Goal: Navigation & Orientation: Find specific page/section

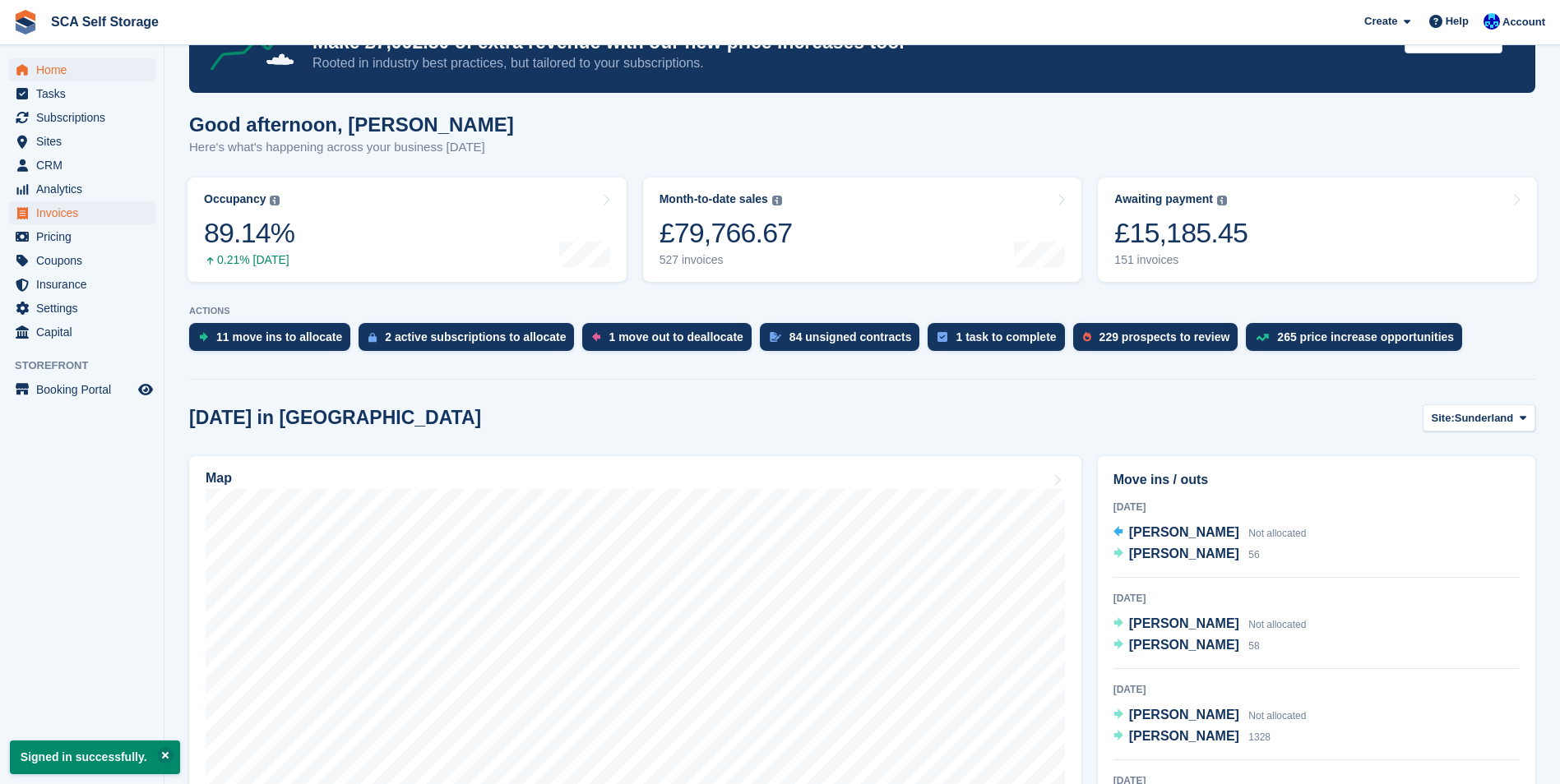
scroll to position [82, 0]
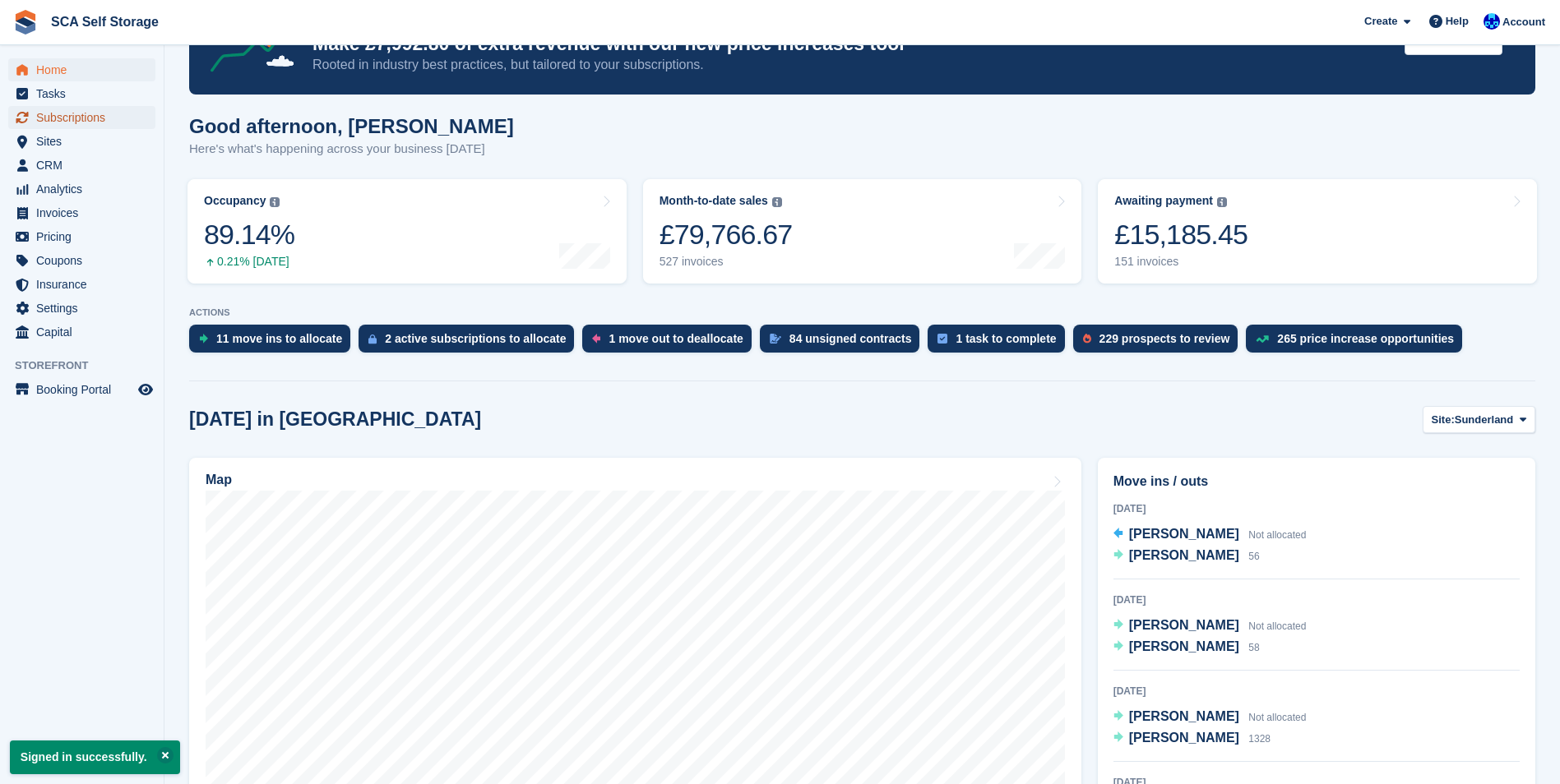
click at [115, 115] on span "Subscriptions" at bounding box center [86, 117] width 99 height 23
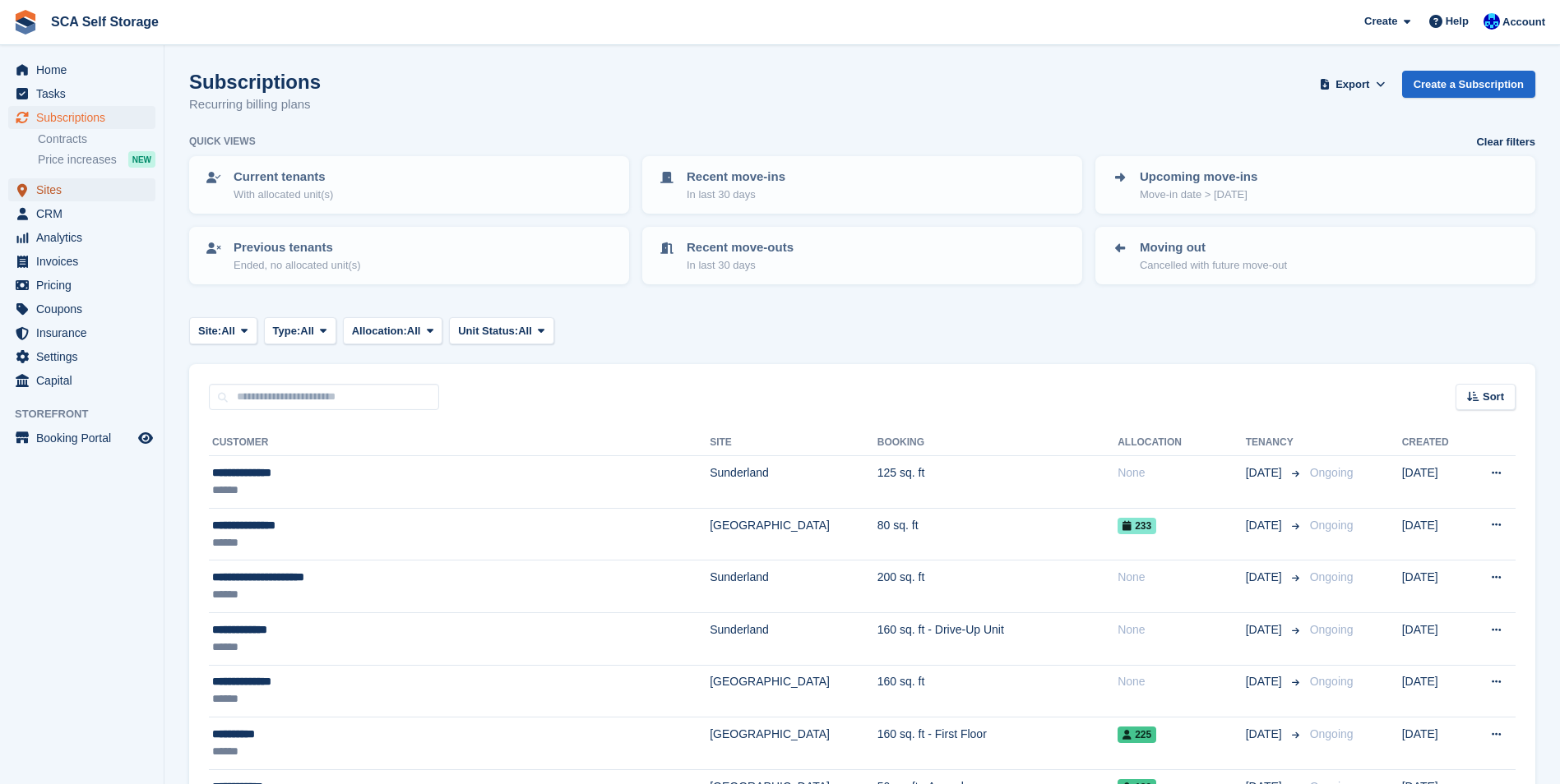
click at [104, 194] on span "Sites" at bounding box center [86, 189] width 99 height 23
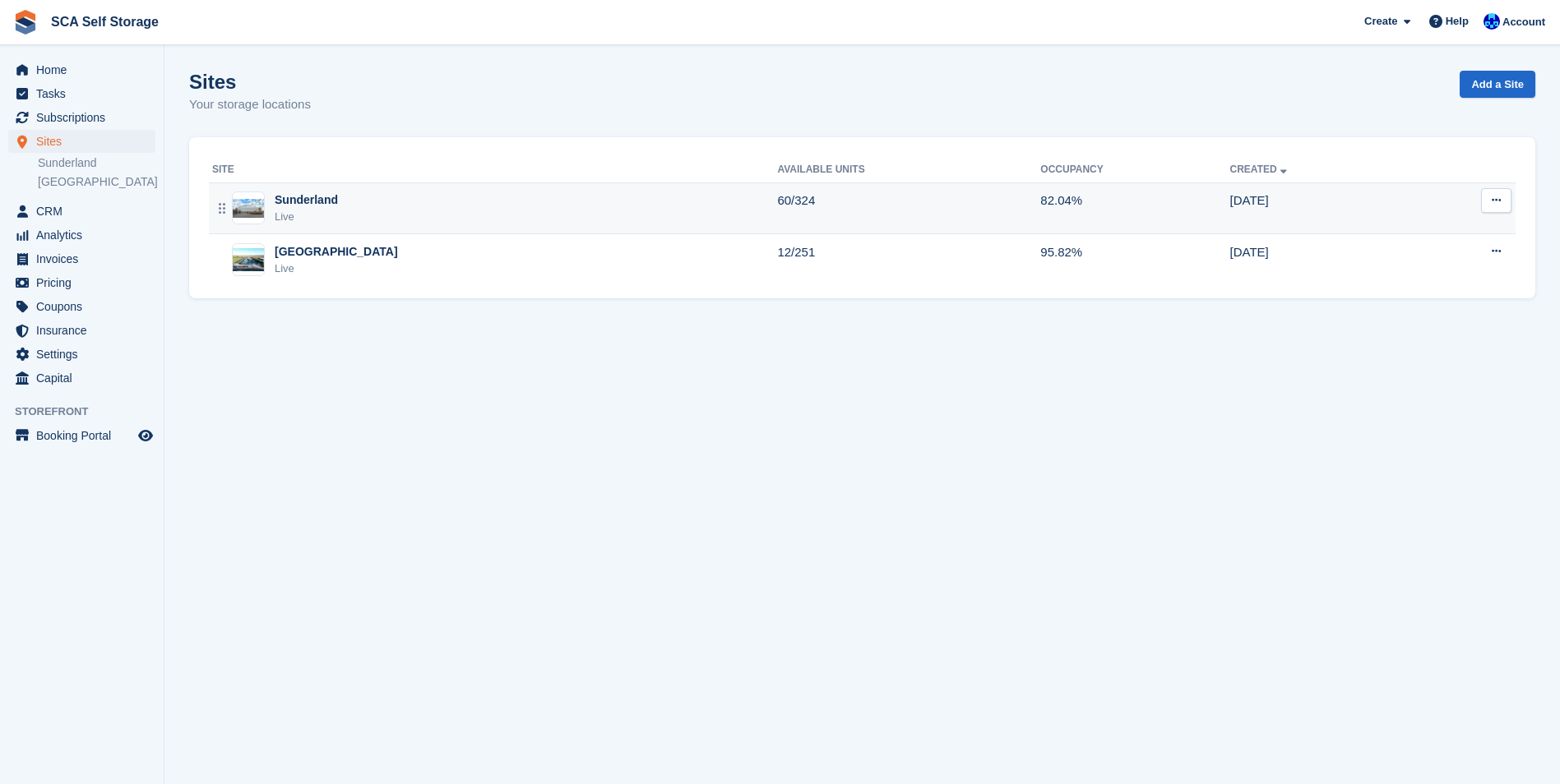
click at [367, 221] on div "Sunderland Live" at bounding box center [494, 208] width 565 height 34
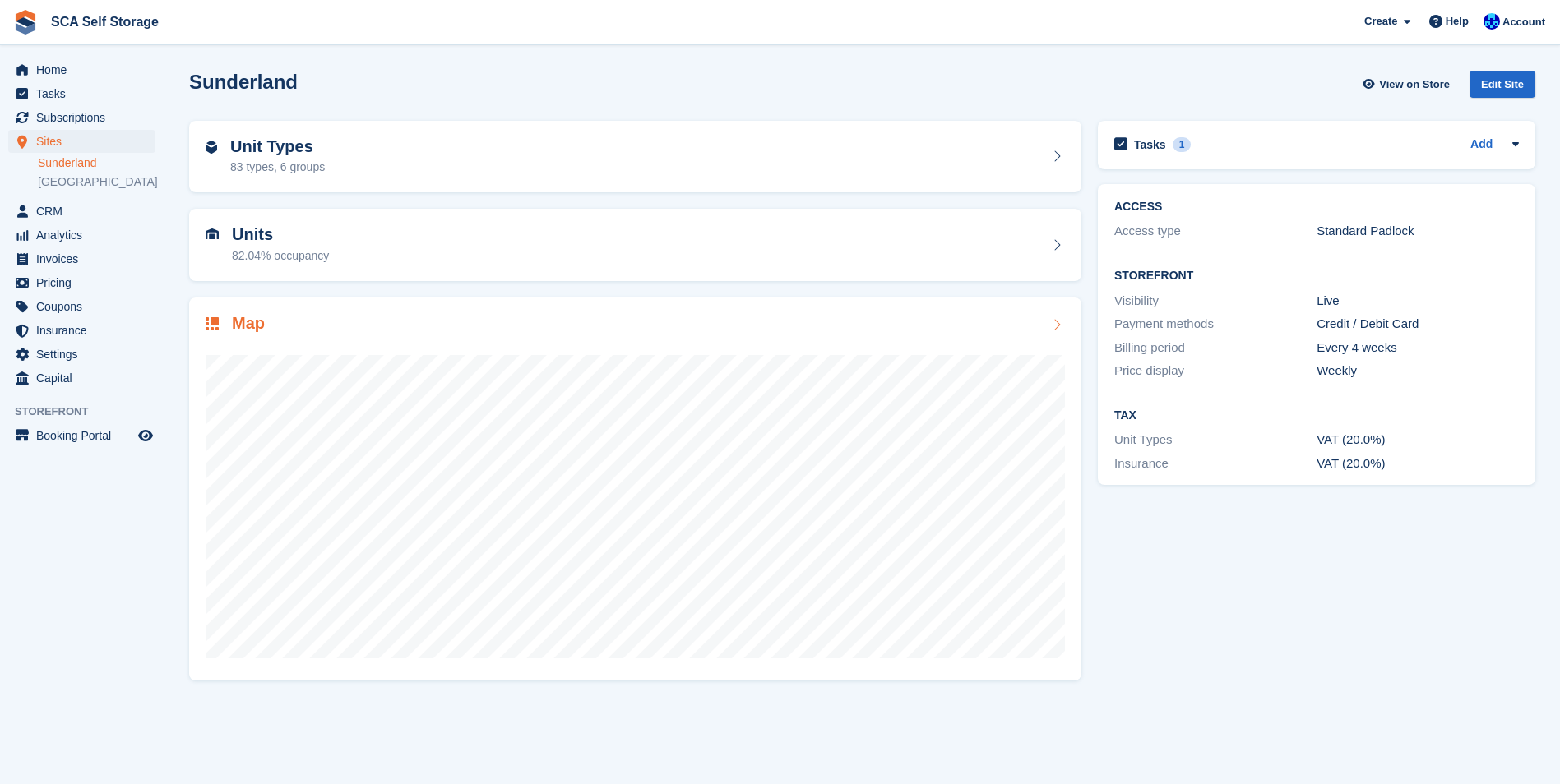
click at [347, 336] on div at bounding box center [636, 500] width 860 height 329
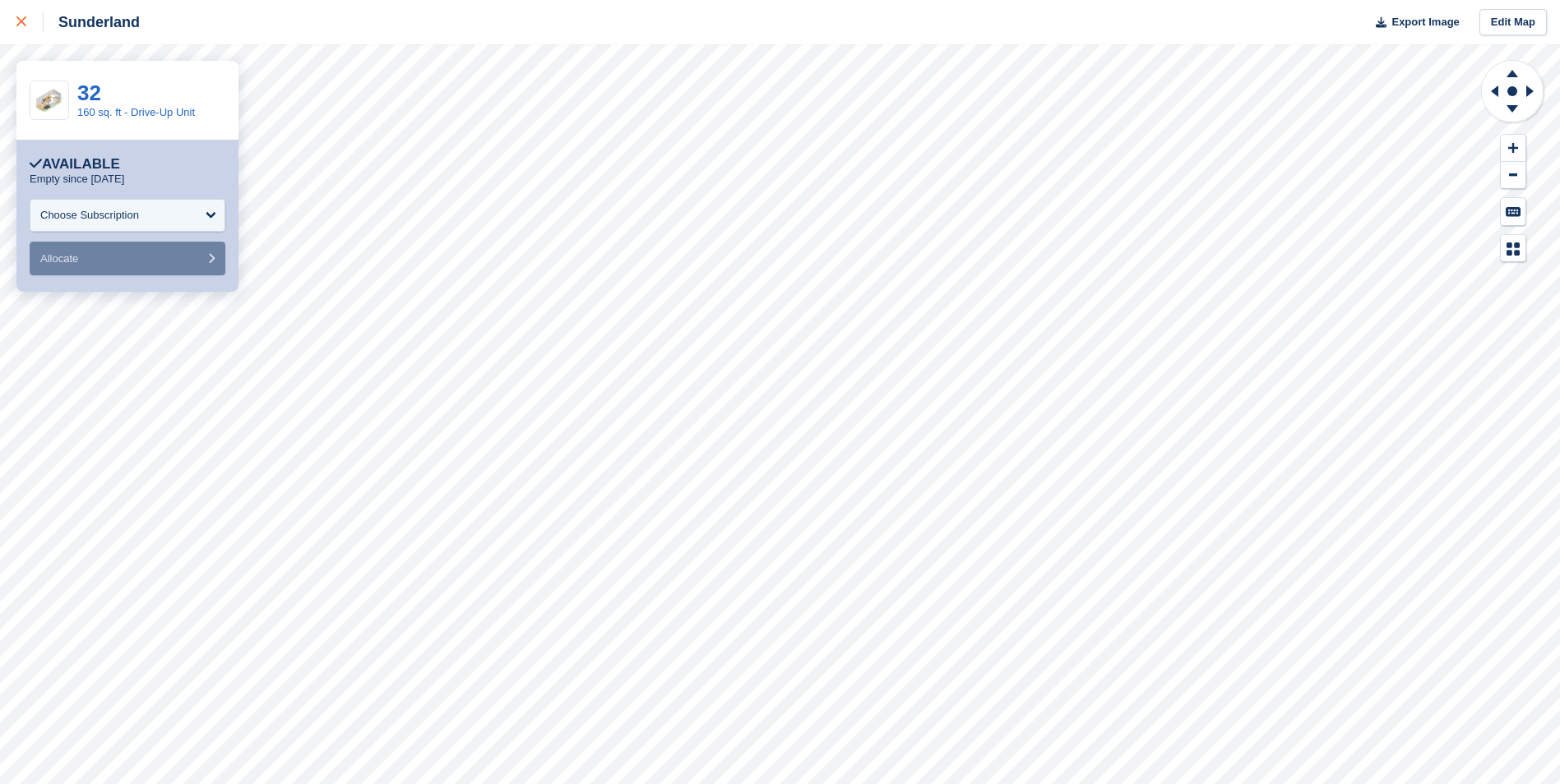
click at [17, 27] on icon at bounding box center [22, 22] width 10 height 10
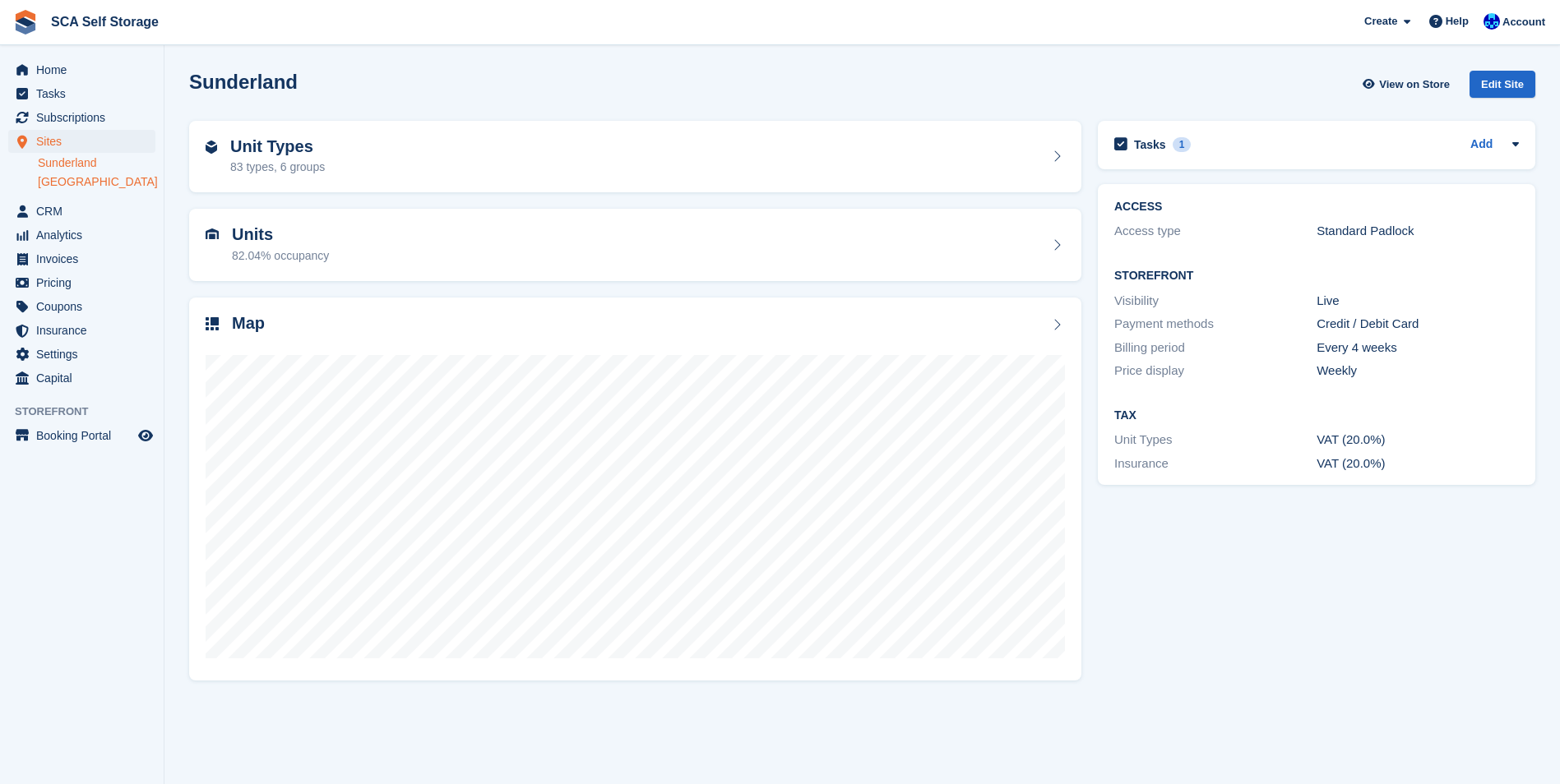
click at [80, 180] on link "[GEOGRAPHIC_DATA]" at bounding box center [96, 182] width 118 height 16
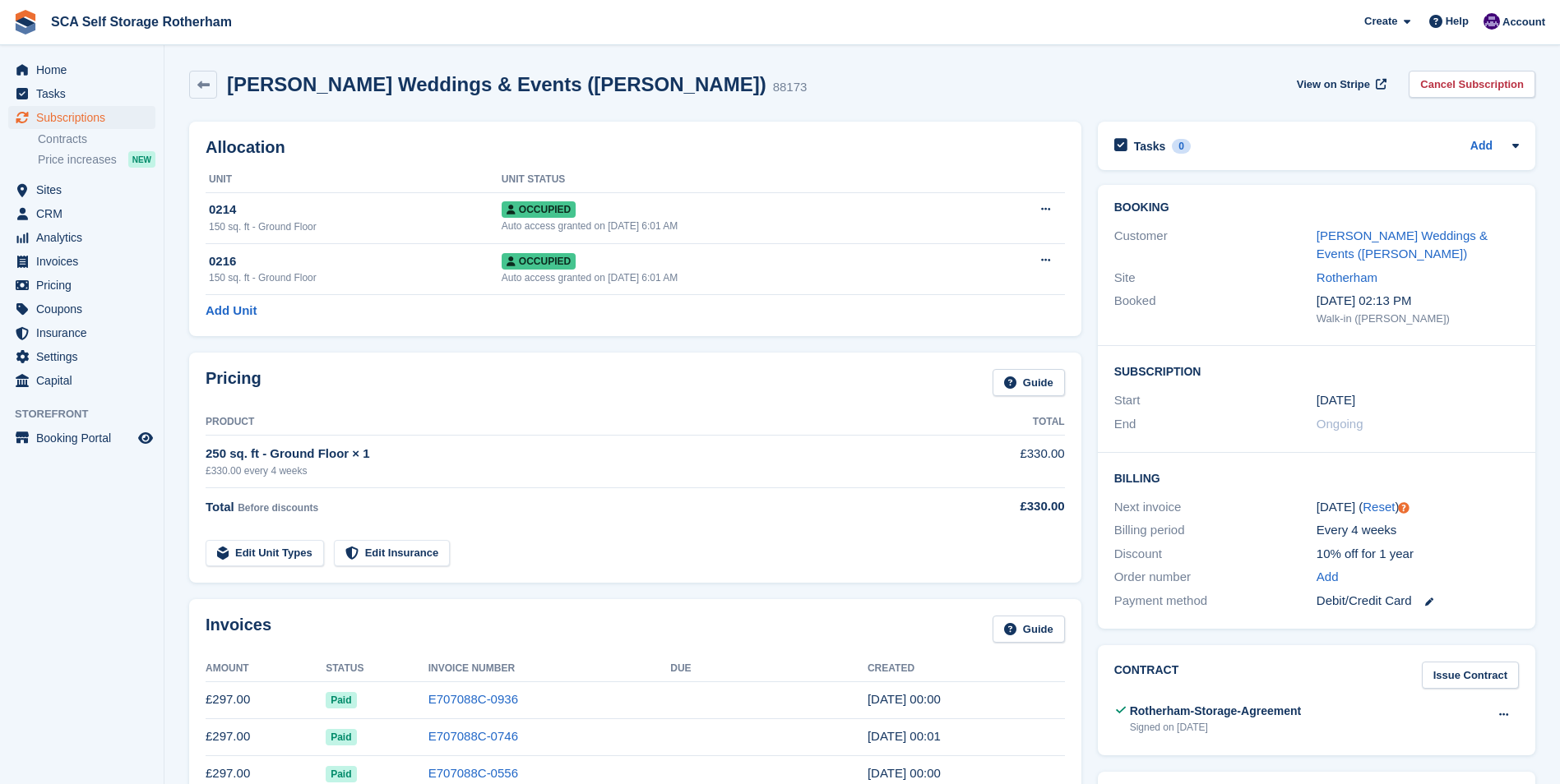
scroll to position [82, 0]
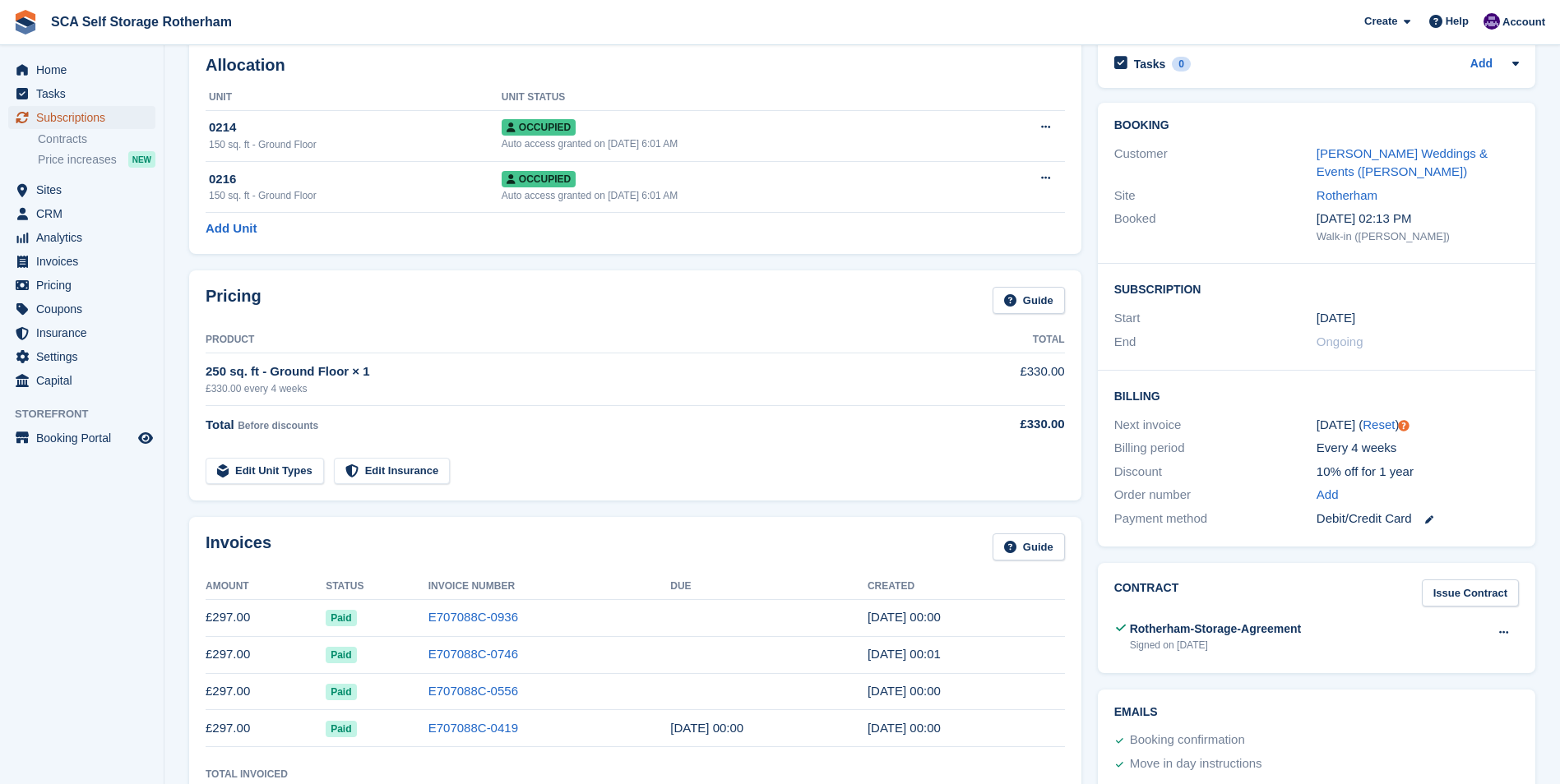
click at [80, 121] on span "Subscriptions" at bounding box center [86, 117] width 99 height 23
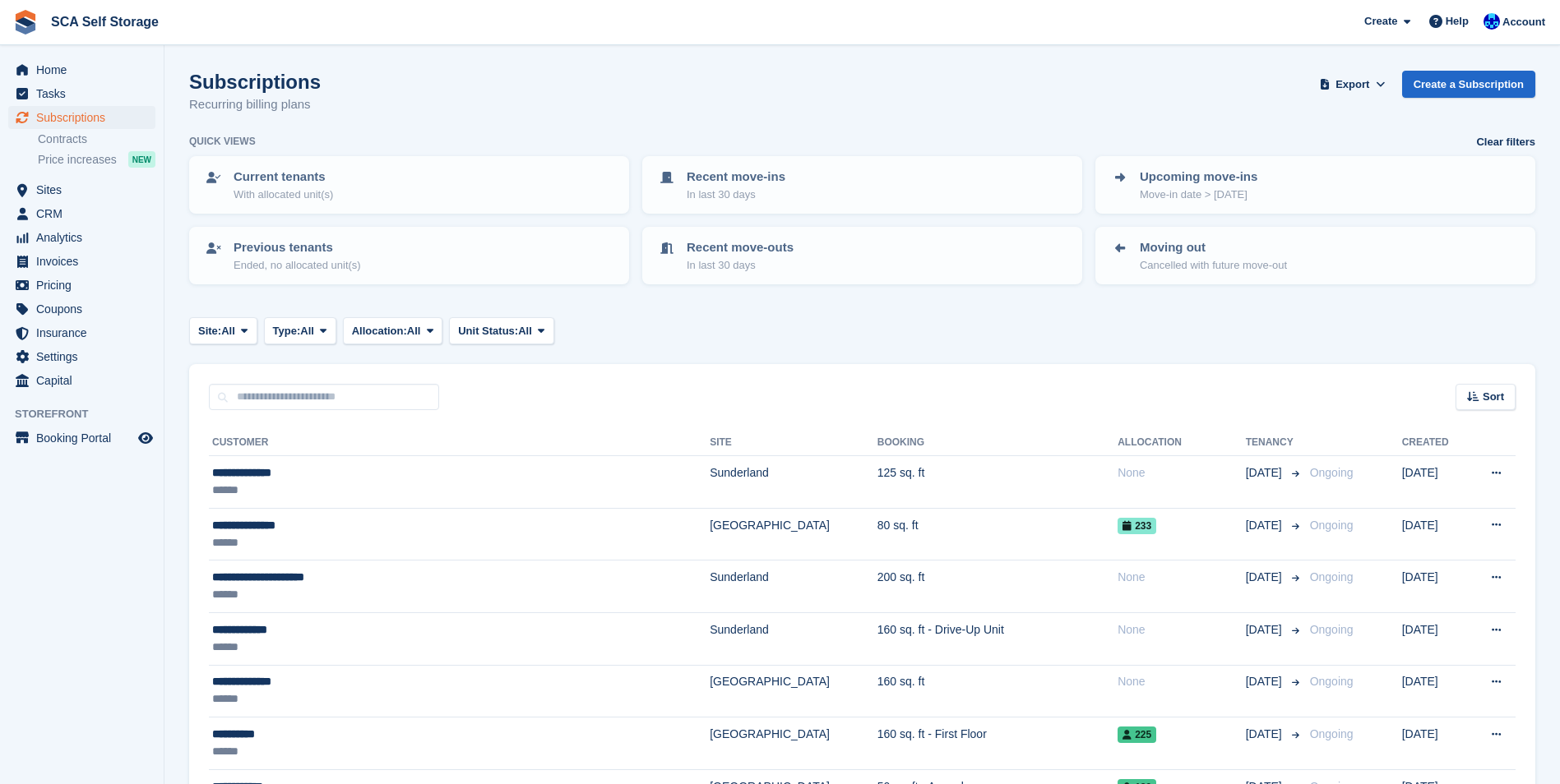
click at [492, 120] on div "Subscriptions Recurring billing plans Export Export Subscriptions Export a CSV …" at bounding box center [862, 102] width 1346 height 63
click at [54, 188] on span "Sites" at bounding box center [86, 189] width 99 height 23
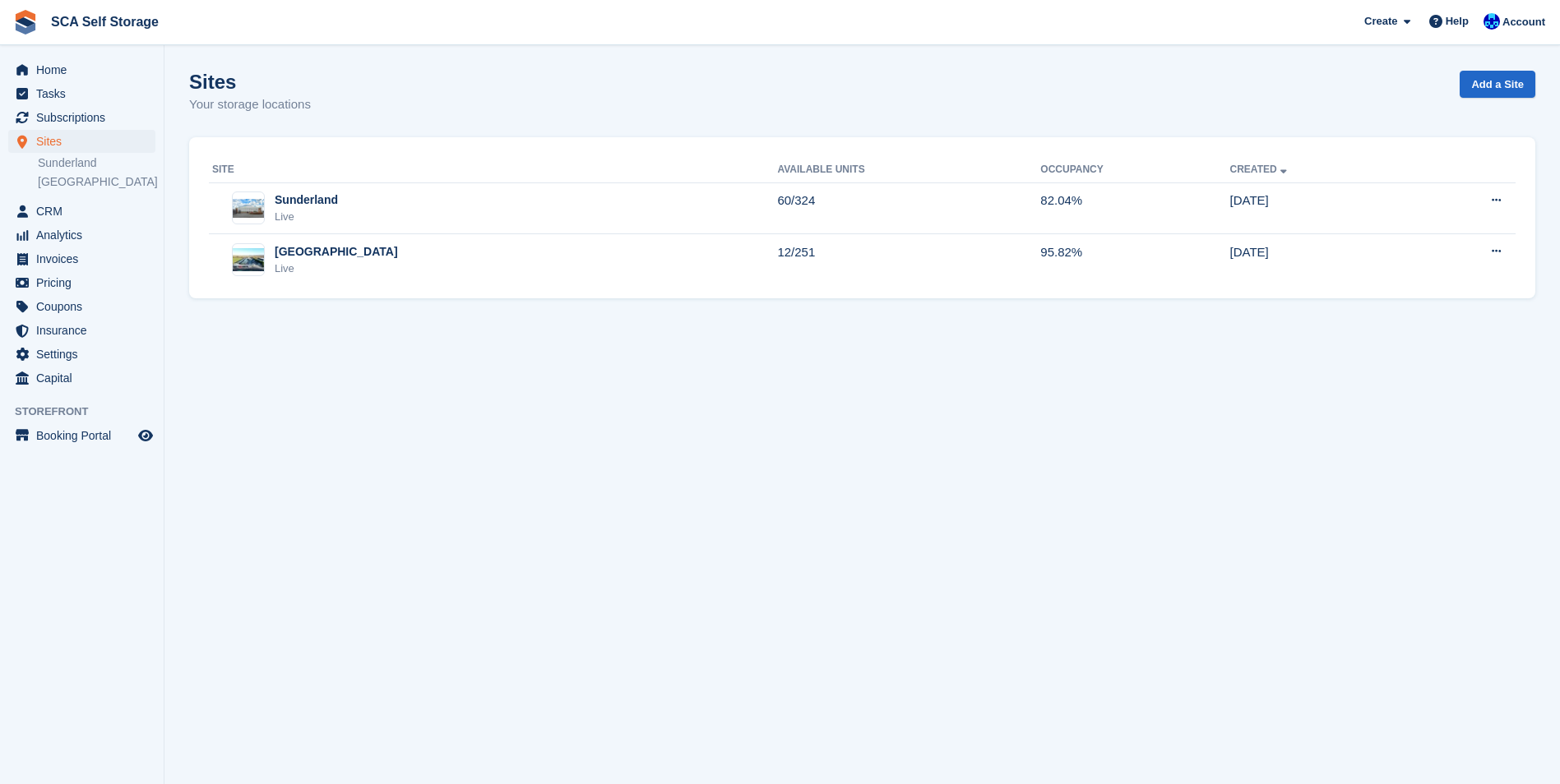
click at [1516, 37] on div "Create Subscription Invoice Contact Deal Discount Page Help Chat Support Submit…" at bounding box center [1455, 22] width 196 height 45
click at [1513, 27] on span "Account" at bounding box center [1523, 22] width 43 height 17
click at [1406, 162] on div "Logout" at bounding box center [1394, 162] width 39 height 17
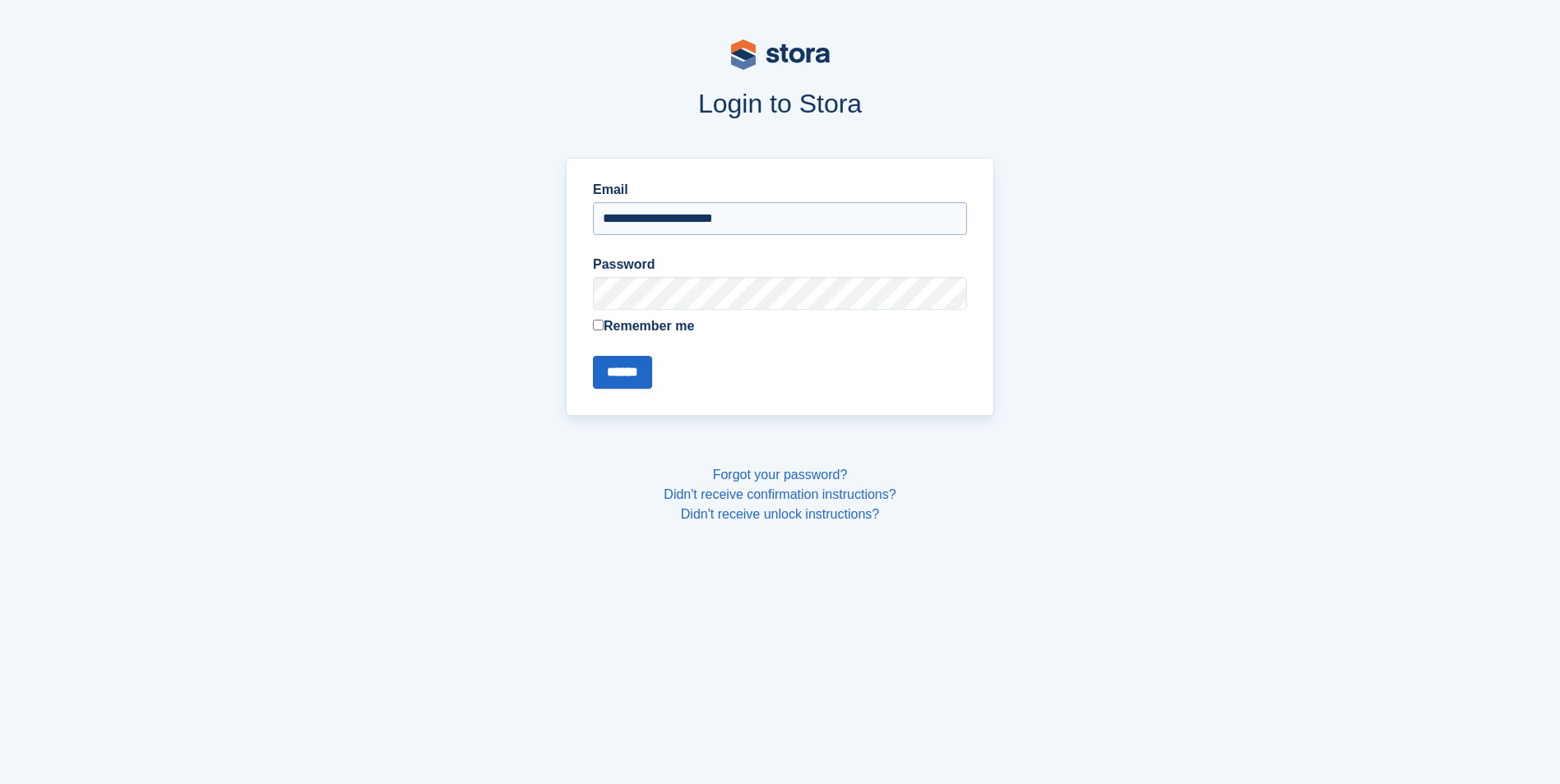
click at [666, 218] on input "**********" at bounding box center [780, 218] width 374 height 33
type input "**********"
click at [598, 379] on input "******" at bounding box center [623, 372] width 59 height 33
